Goal: Information Seeking & Learning: Compare options

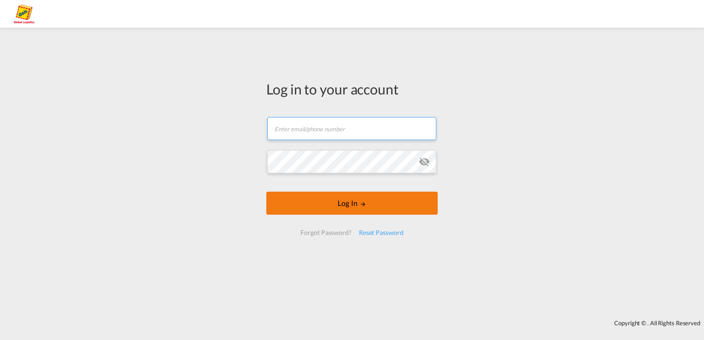
type input "[EMAIL_ADDRESS][PERSON_NAME][DOMAIN_NAME]"
click at [348, 209] on form "[EMAIL_ADDRESS][PERSON_NAME][DOMAIN_NAME] Password field is required Log In For…" at bounding box center [351, 176] width 171 height 137
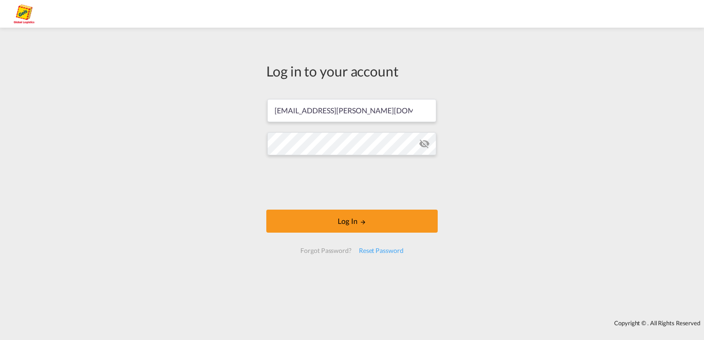
drag, startPoint x: 348, startPoint y: 220, endPoint x: 334, endPoint y: 200, distance: 24.7
click at [340, 207] on form "[EMAIL_ADDRESS][PERSON_NAME][DOMAIN_NAME] Log In Forgot Password? Reset Password" at bounding box center [351, 176] width 171 height 173
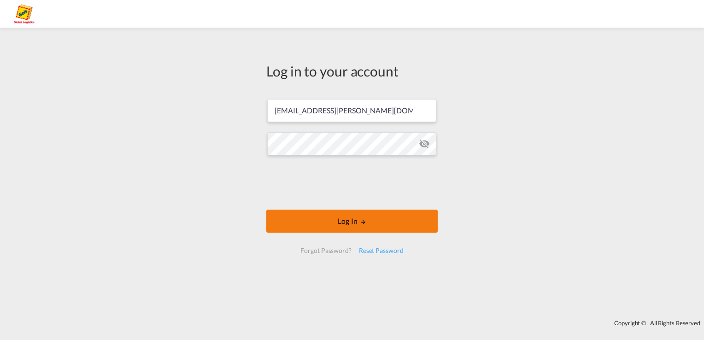
click at [331, 218] on button "Log In" at bounding box center [351, 221] width 171 height 23
